Goal: Navigation & Orientation: Find specific page/section

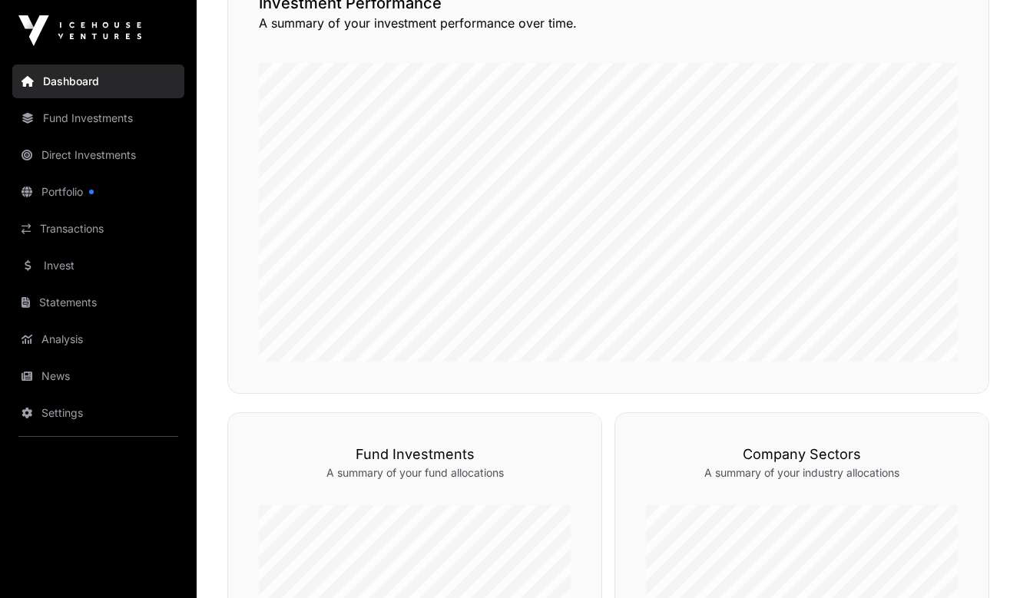
scroll to position [175, 0]
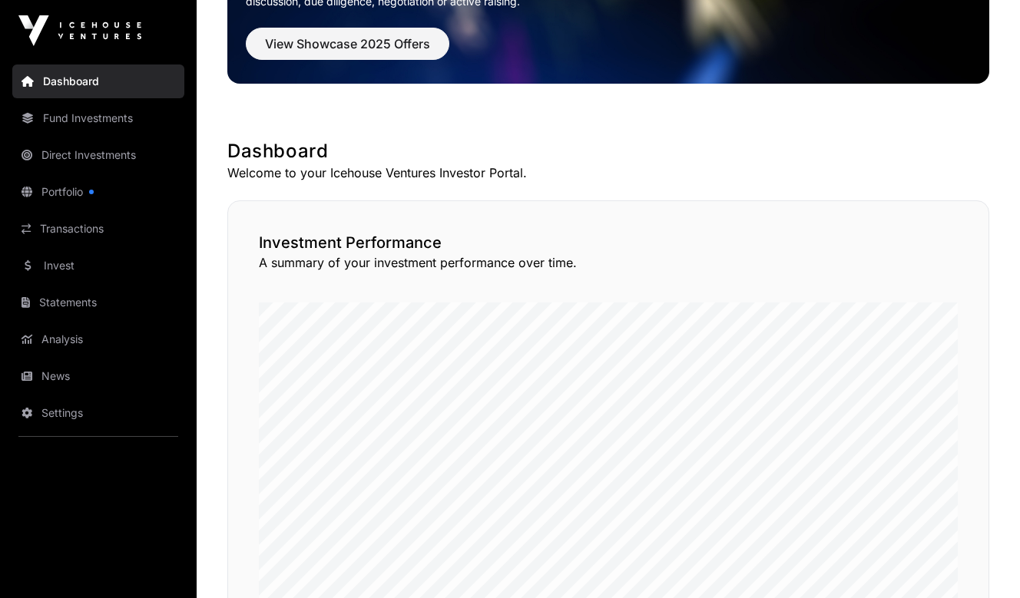
click at [59, 117] on link "Fund Investments" at bounding box center [98, 118] width 172 height 34
click at [65, 188] on link "Portfolio" at bounding box center [98, 192] width 172 height 34
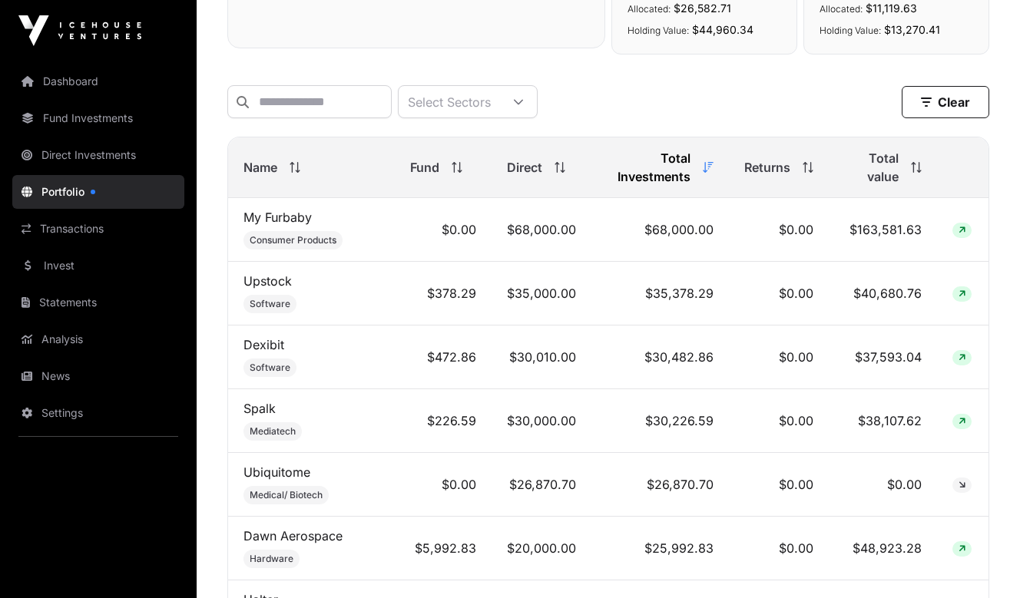
scroll to position [614, 0]
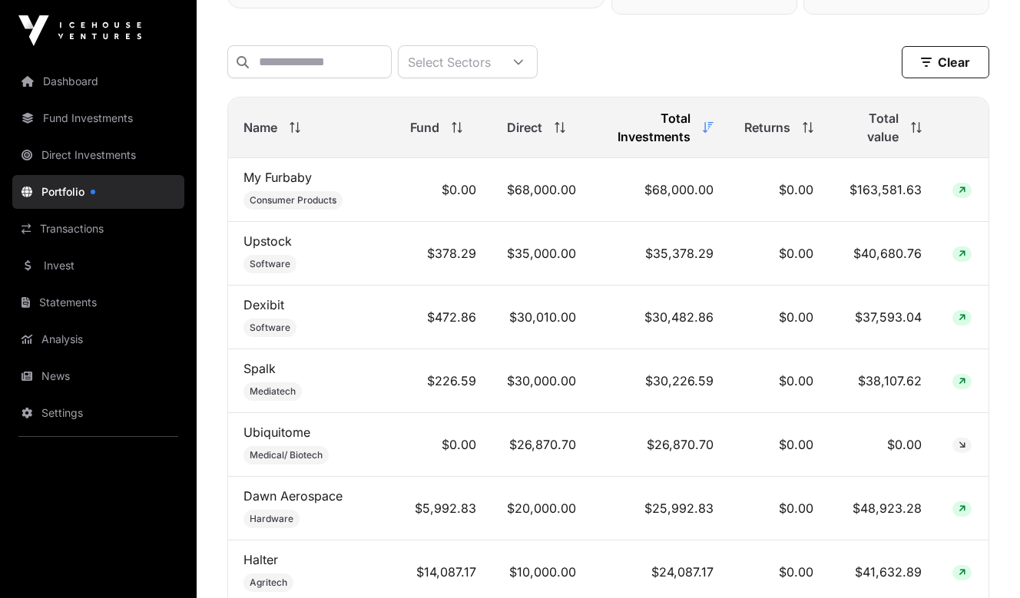
click at [917, 133] on icon at bounding box center [916, 127] width 11 height 11
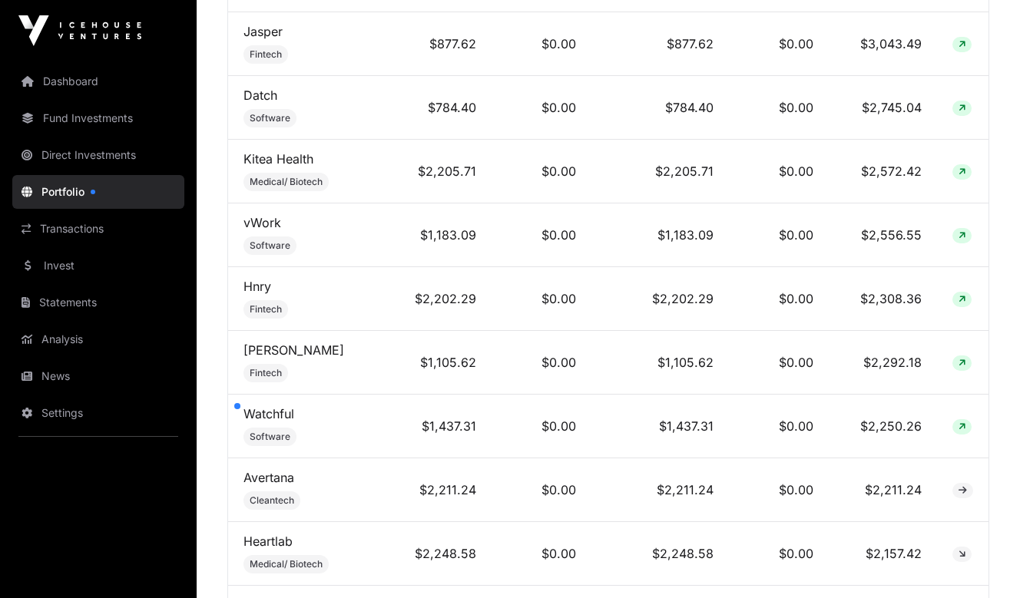
scroll to position [2380, 0]
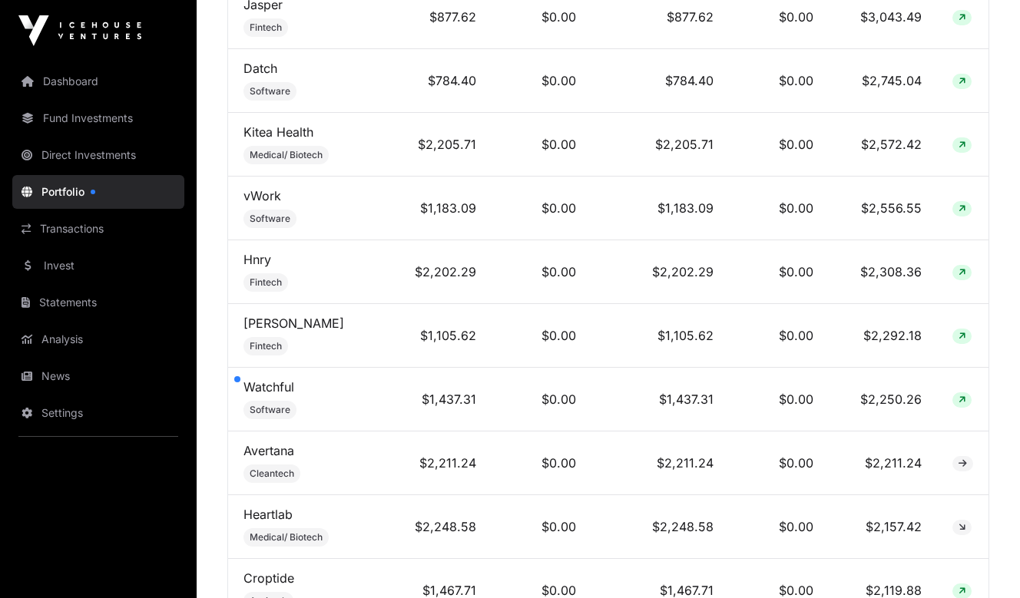
click at [235, 382] on div at bounding box center [237, 379] width 6 height 6
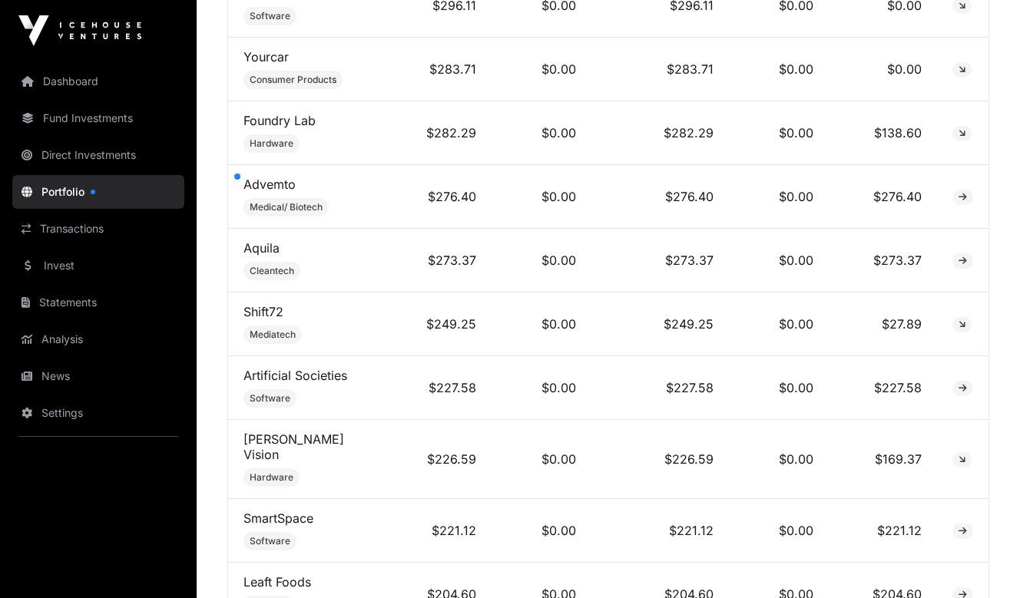
scroll to position [6374, 0]
click at [274, 193] on link "Advemto" at bounding box center [269, 184] width 52 height 15
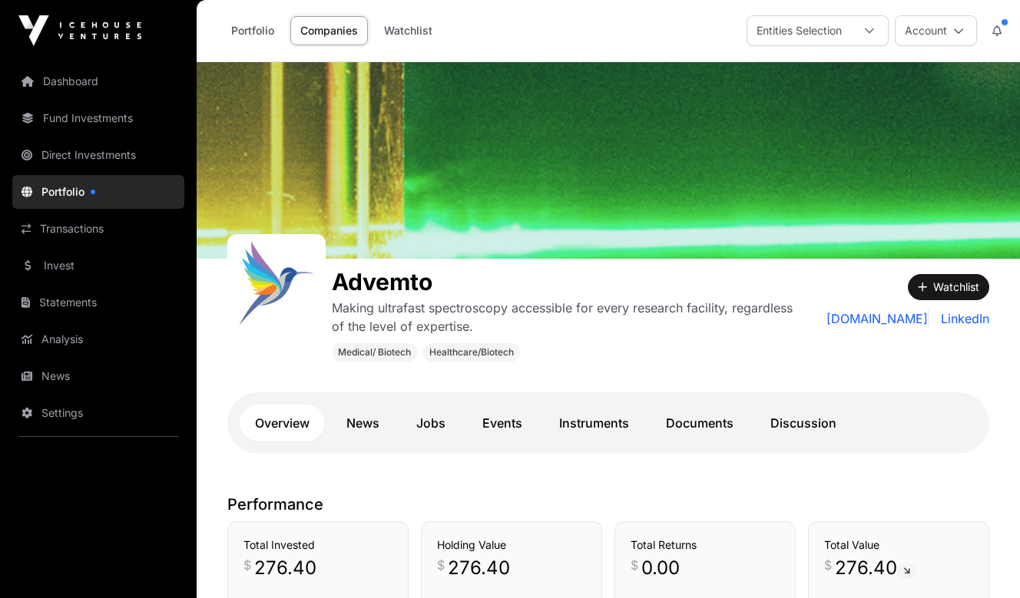
click at [369, 418] on link "News" at bounding box center [363, 423] width 64 height 37
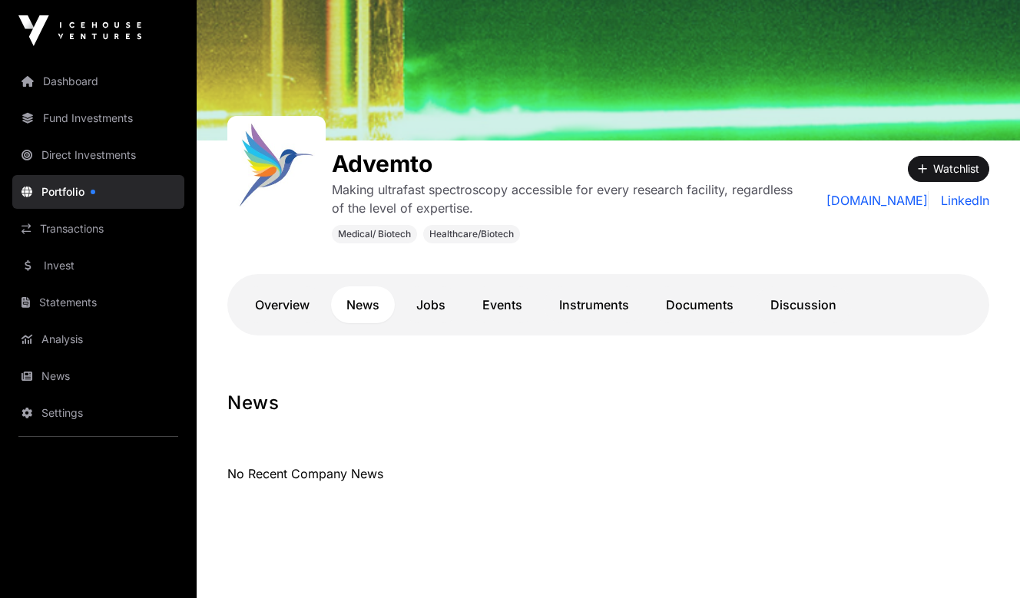
scroll to position [132, 0]
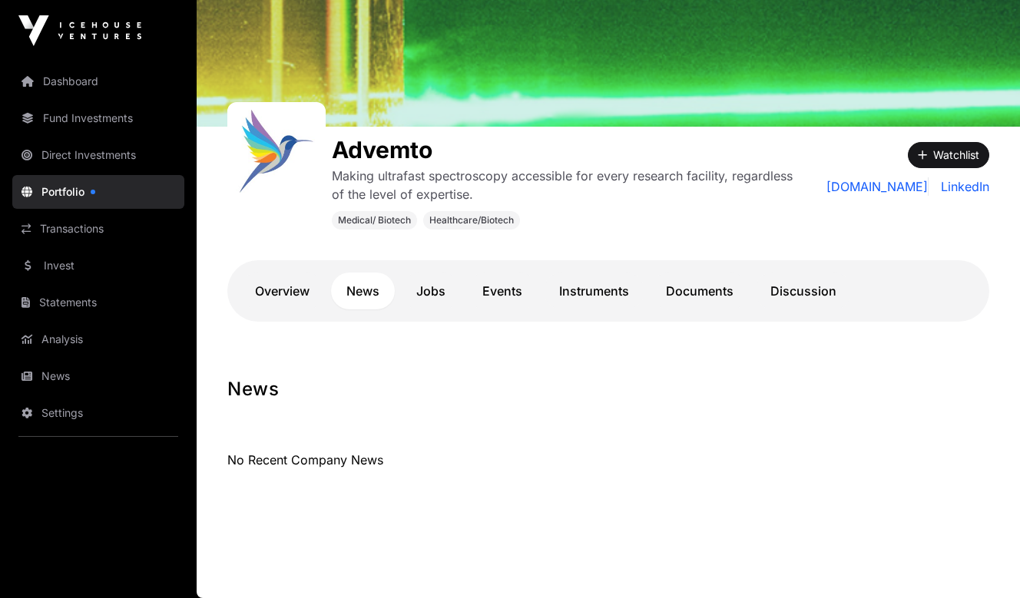
click at [432, 290] on link "Jobs" at bounding box center [431, 291] width 60 height 37
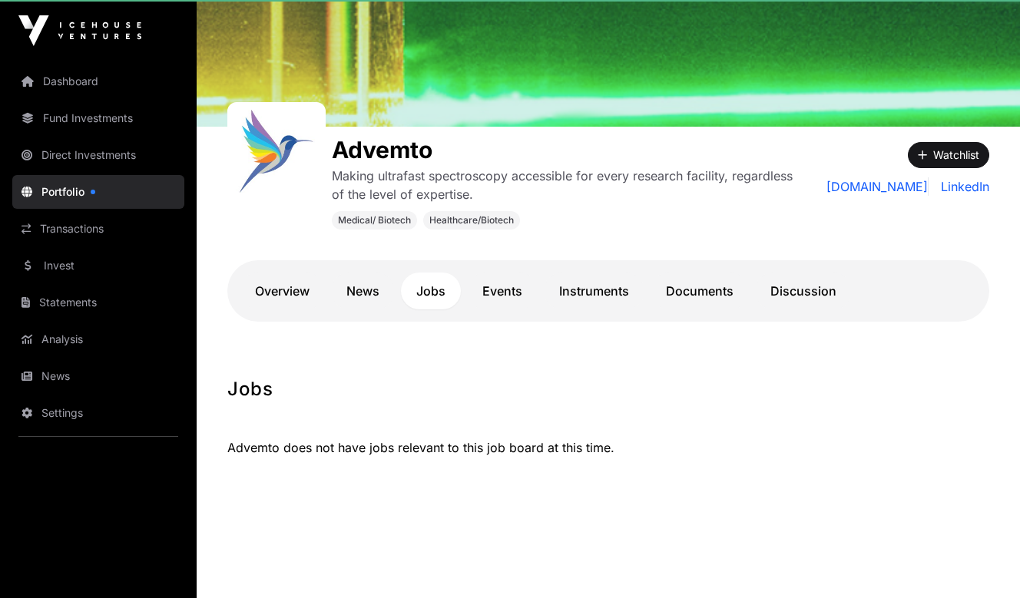
click at [507, 290] on link "Events" at bounding box center [502, 291] width 71 height 37
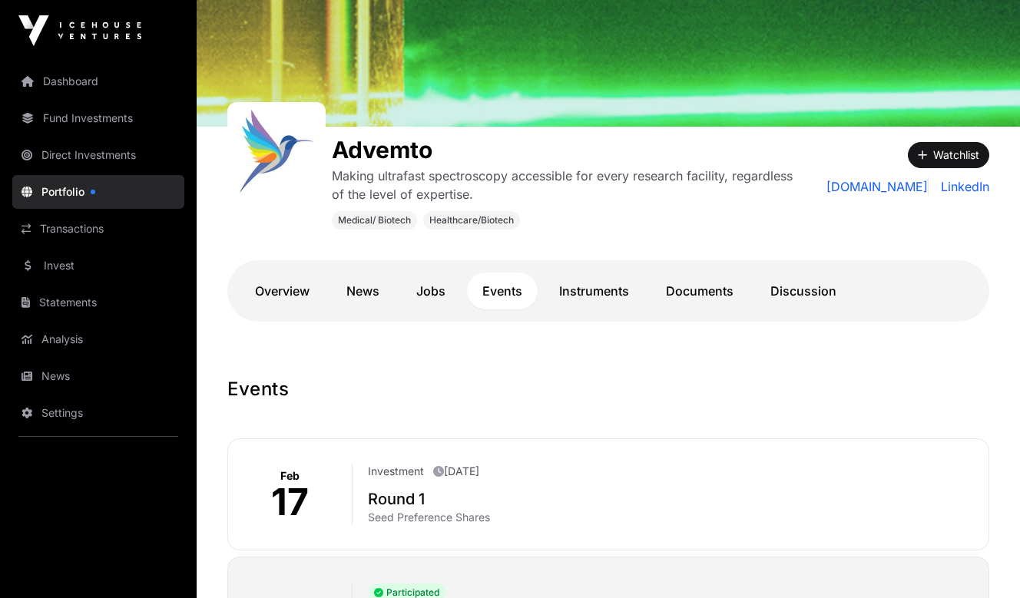
click at [597, 292] on link "Instruments" at bounding box center [594, 291] width 101 height 37
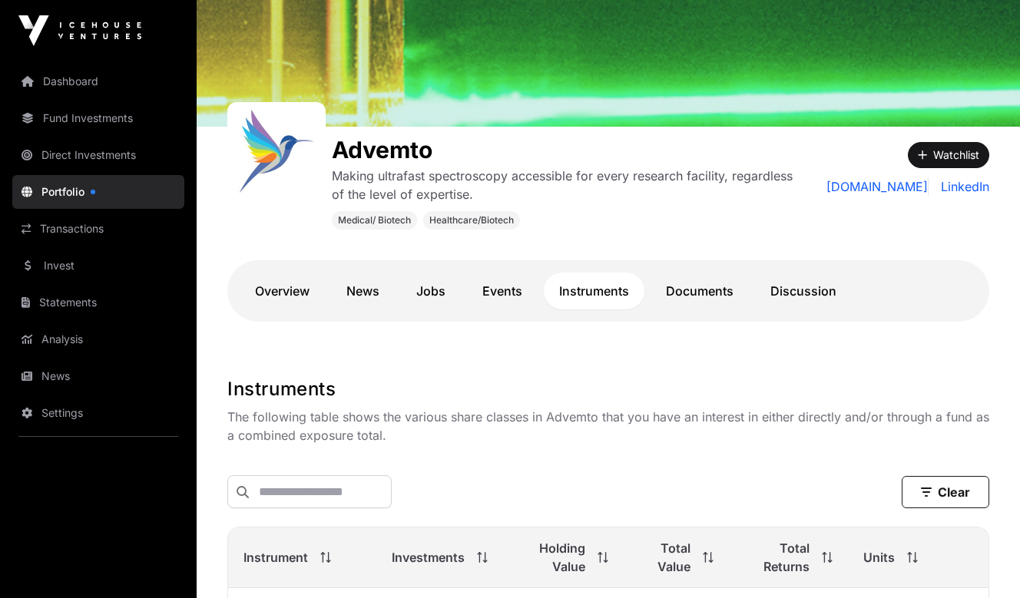
click at [690, 293] on link "Documents" at bounding box center [699, 291] width 98 height 37
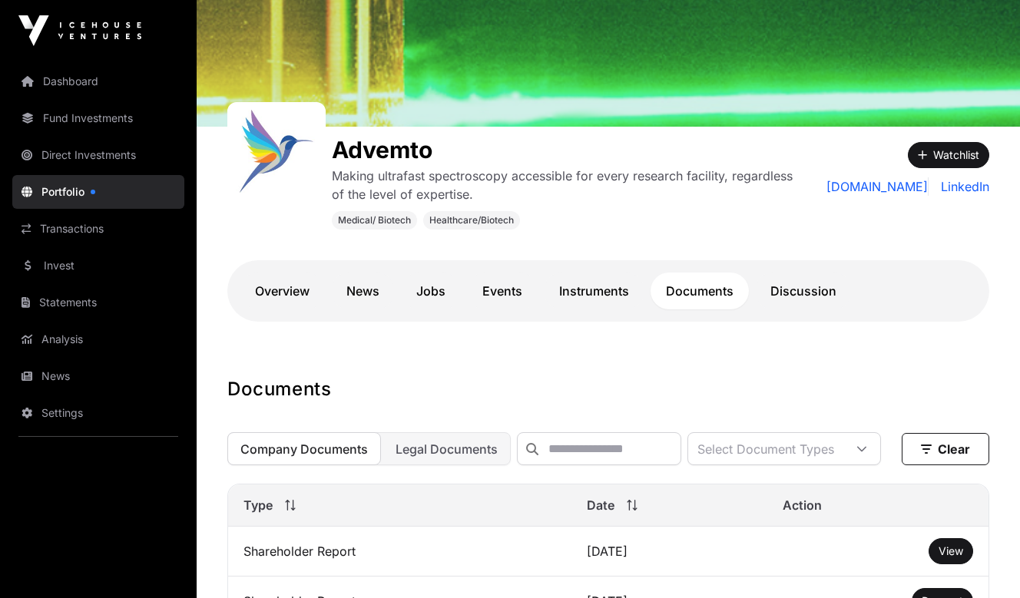
click at [794, 286] on link "Discussion" at bounding box center [803, 291] width 97 height 37
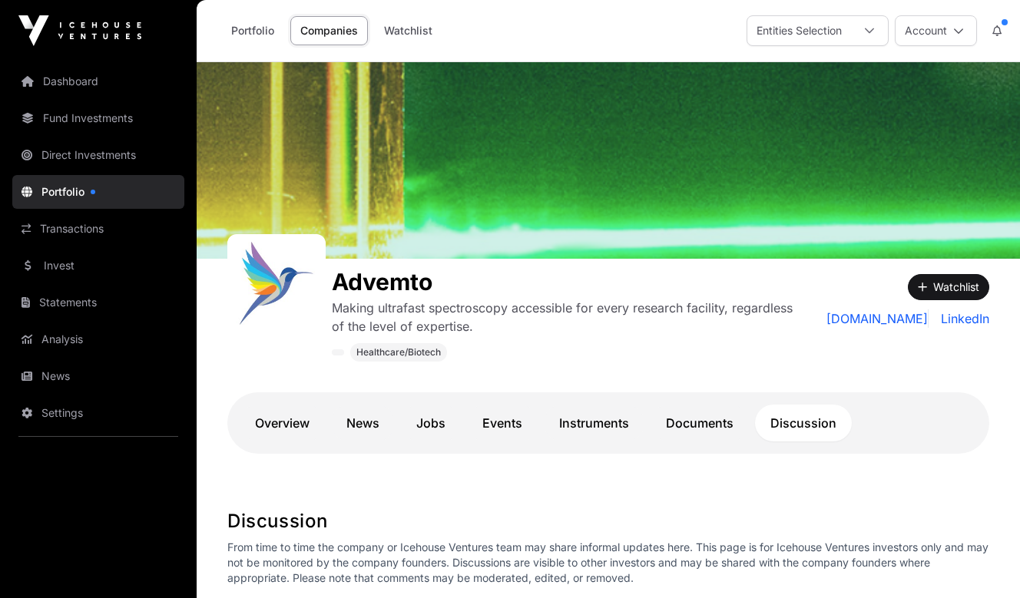
click at [281, 425] on link "Overview" at bounding box center [282, 423] width 85 height 37
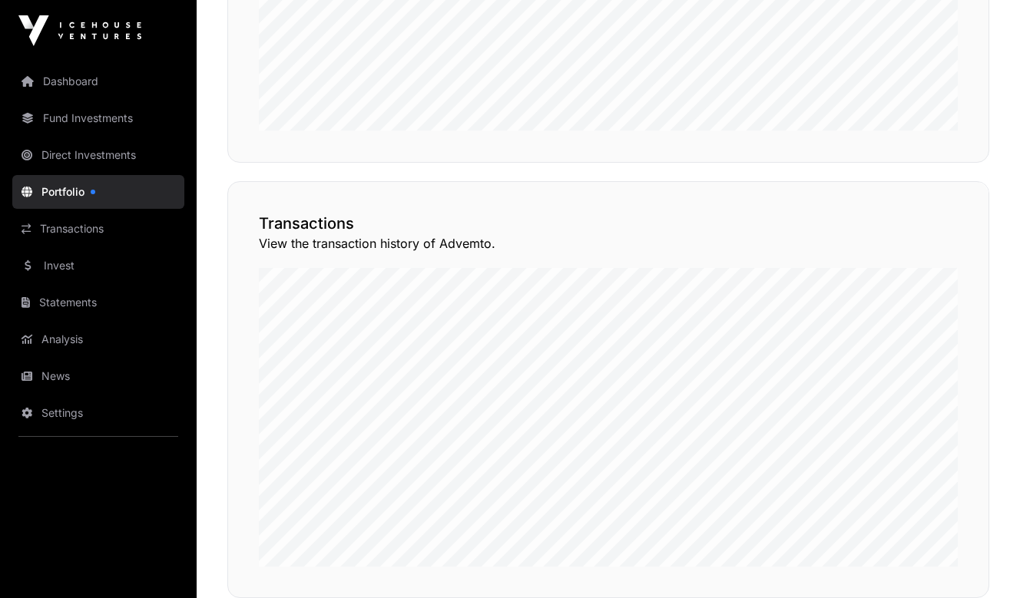
scroll to position [1075, 0]
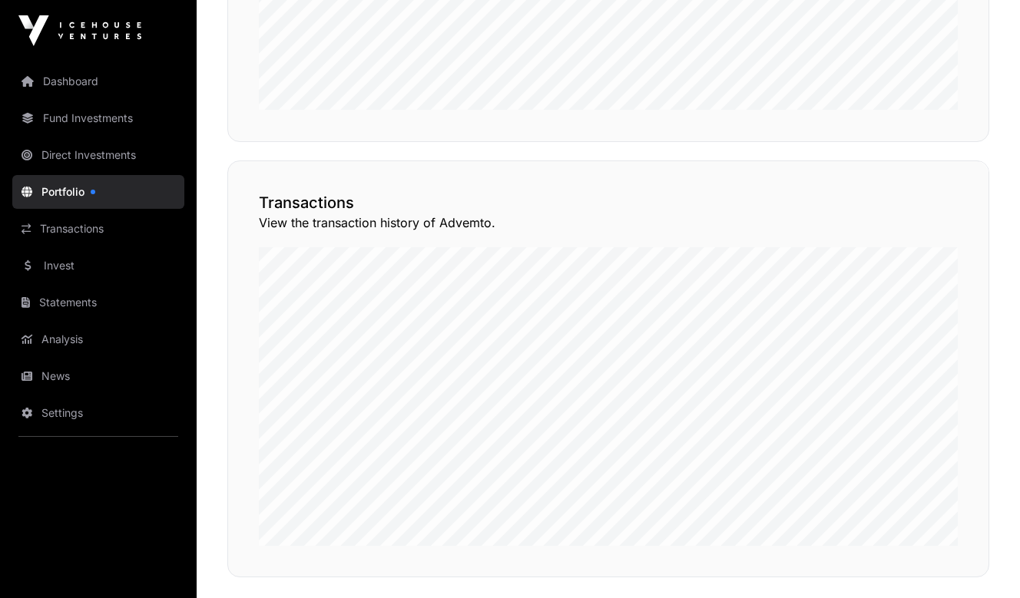
click at [60, 338] on link "Analysis" at bounding box center [98, 340] width 172 height 34
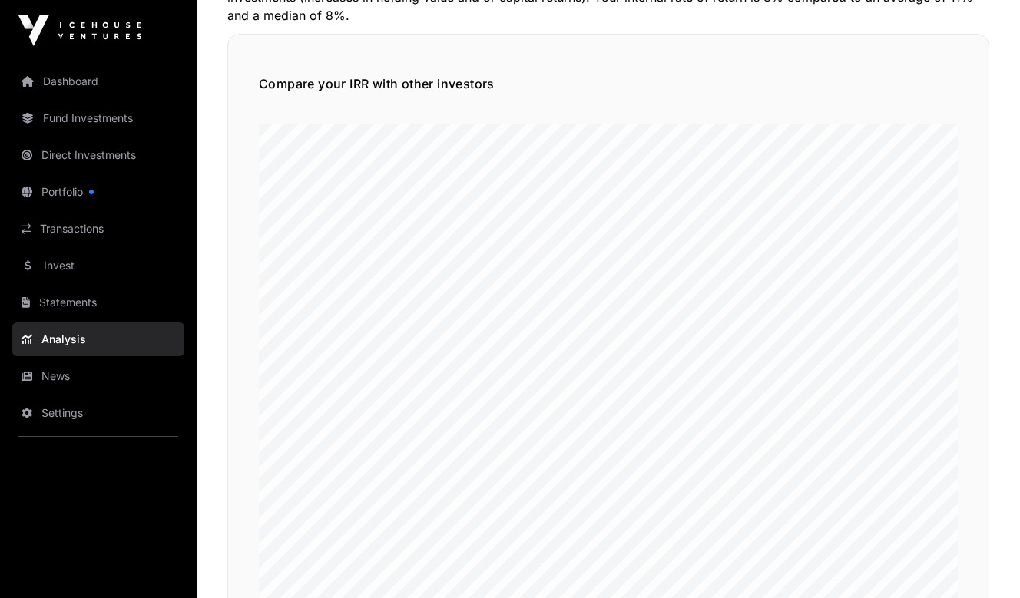
scroll to position [230, 0]
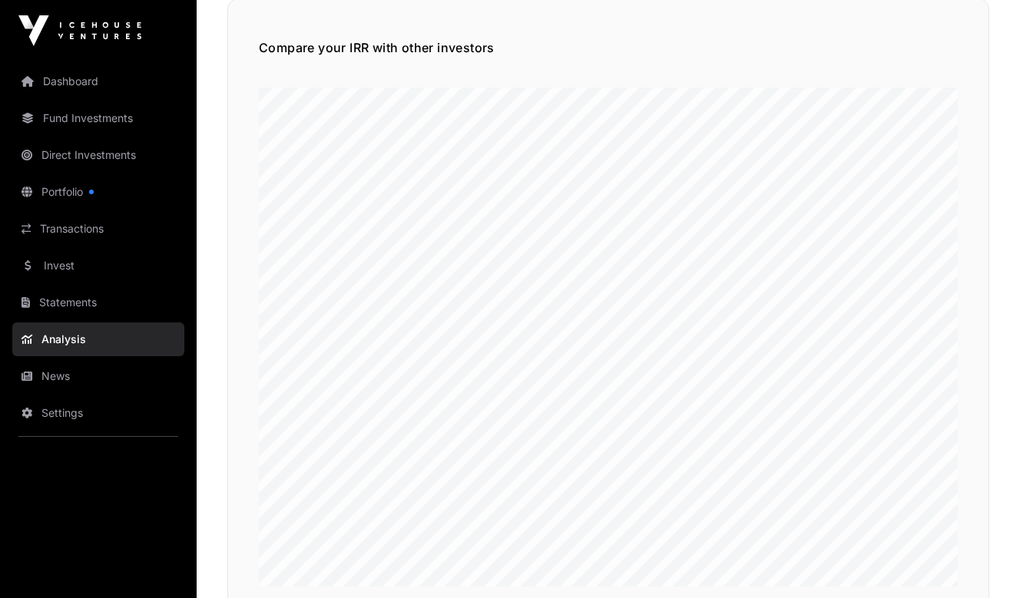
click at [61, 375] on link "News" at bounding box center [98, 376] width 172 height 34
